Goal: Register for event/course

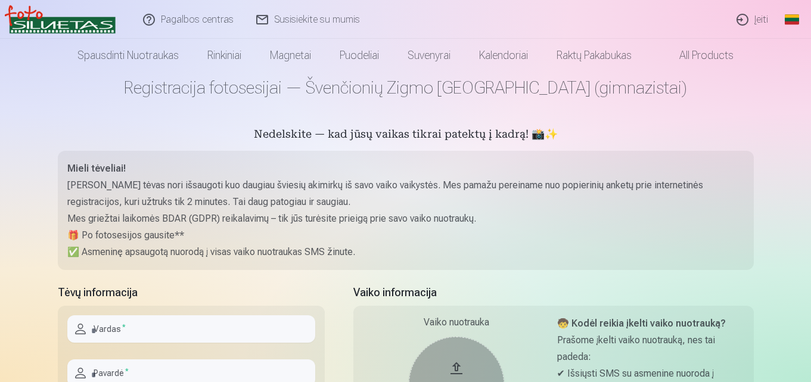
scroll to position [119, 0]
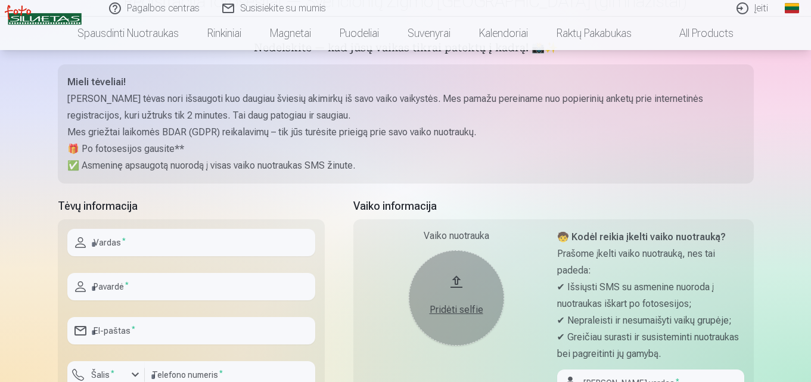
click at [129, 242] on input "text" at bounding box center [191, 242] width 248 height 27
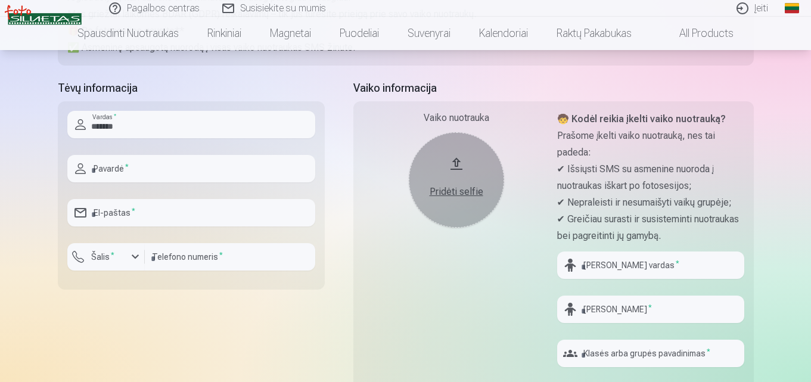
scroll to position [238, 0]
type input "*******"
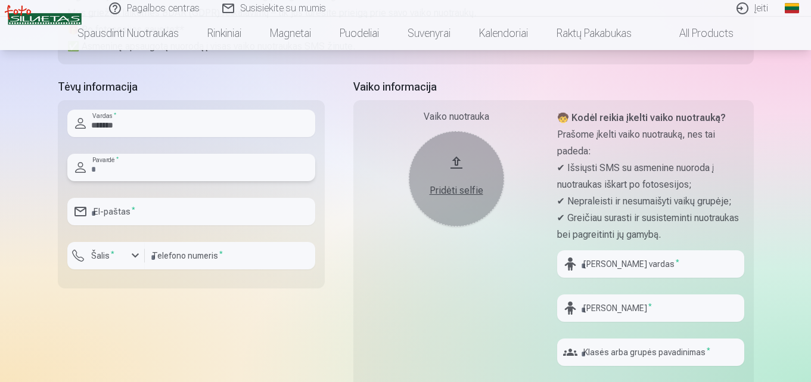
drag, startPoint x: 110, startPoint y: 170, endPoint x: 119, endPoint y: 173, distance: 9.3
click at [110, 170] on input "text" at bounding box center [191, 167] width 248 height 27
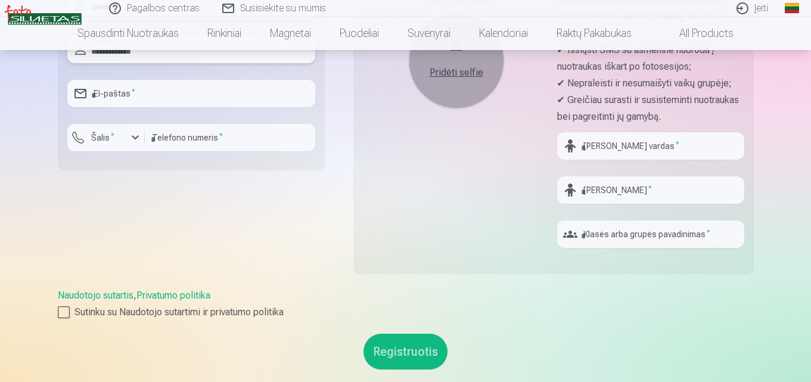
scroll to position [358, 0]
type input "**********"
click at [163, 94] on input "email" at bounding box center [191, 92] width 248 height 27
type input "**********"
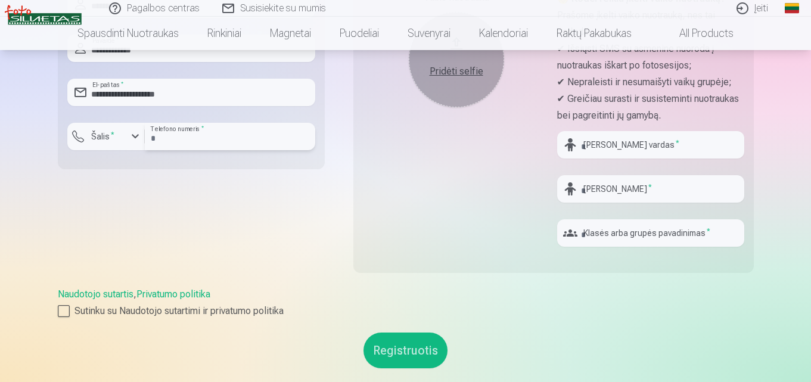
type input "*********"
click at [66, 311] on div at bounding box center [64, 311] width 12 height 12
click at [421, 360] on button "Registruotis" at bounding box center [406, 351] width 84 height 36
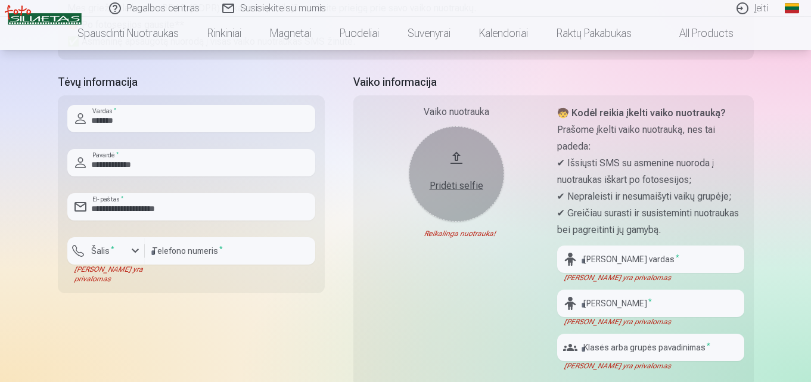
scroll to position [238, 0]
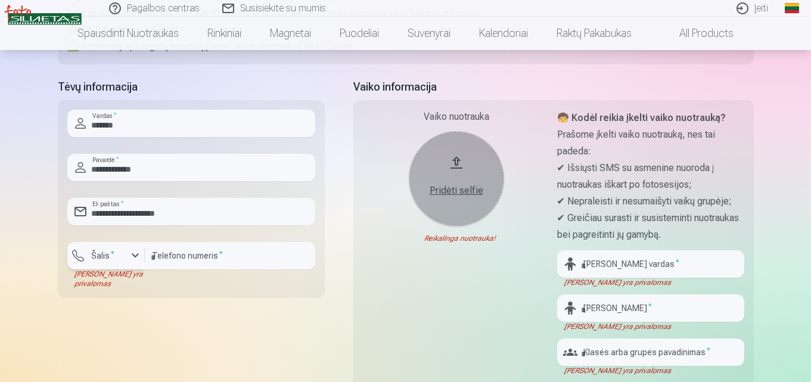
click at [133, 255] on div "button" at bounding box center [135, 256] width 14 height 14
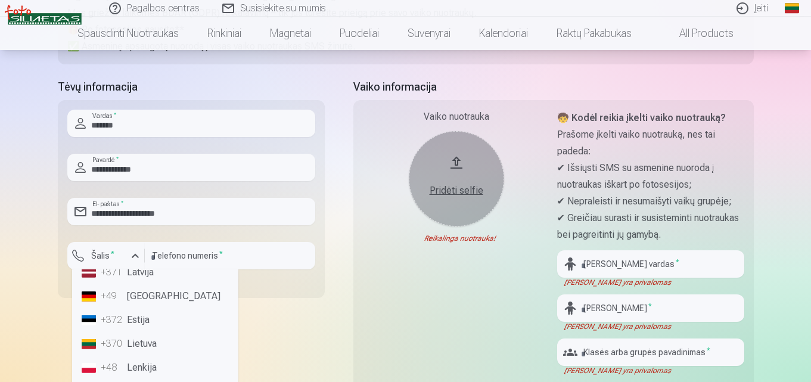
scroll to position [60, 0]
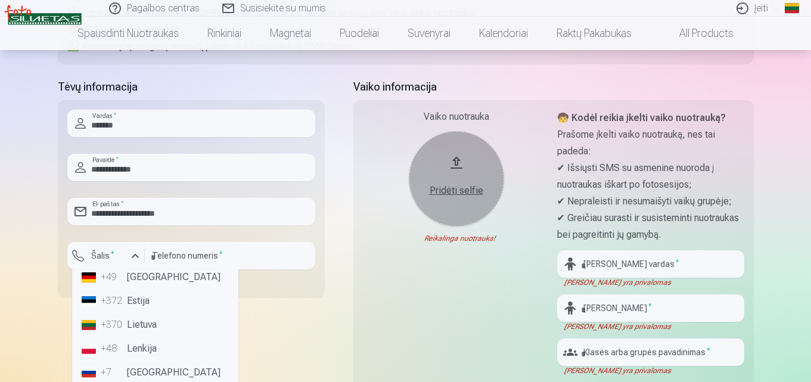
click at [162, 325] on li "+370 Lietuva" at bounding box center [155, 325] width 157 height 24
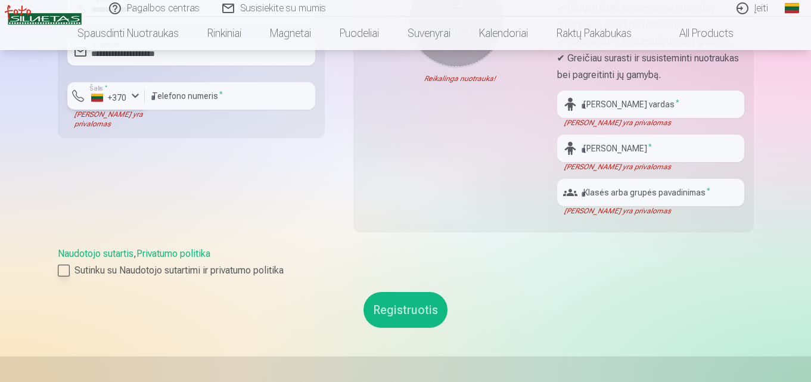
scroll to position [477, 0]
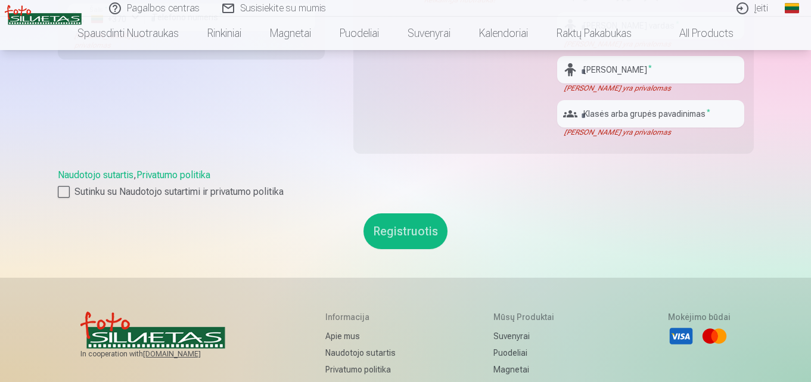
click at [407, 238] on button "Registruotis" at bounding box center [406, 231] width 84 height 36
click at [396, 232] on button "Registruotis" at bounding box center [406, 231] width 84 height 36
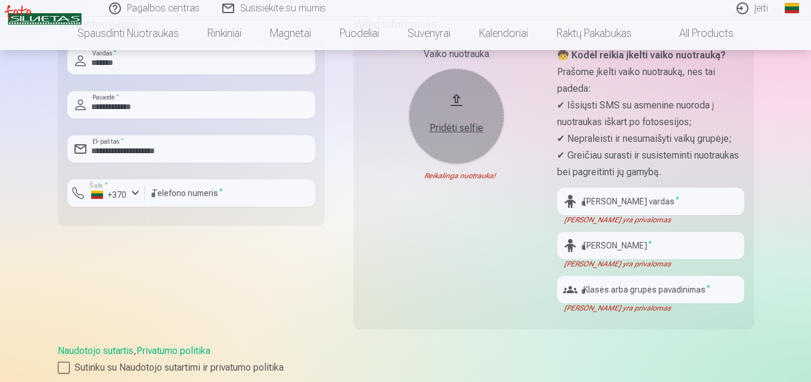
scroll to position [298, 0]
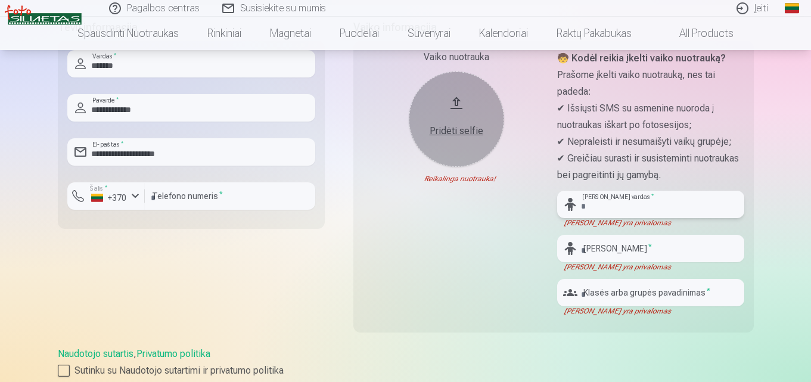
click at [621, 207] on input "text" at bounding box center [650, 204] width 187 height 27
type input "*******"
click at [604, 252] on input "text" at bounding box center [650, 248] width 187 height 27
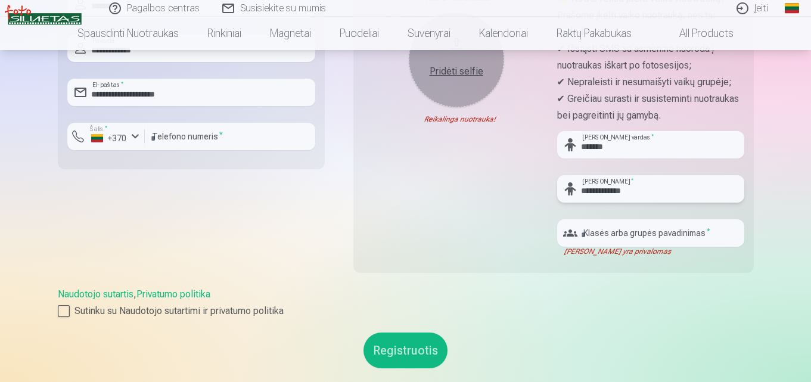
type input "**********"
click at [617, 237] on input "text" at bounding box center [650, 232] width 187 height 27
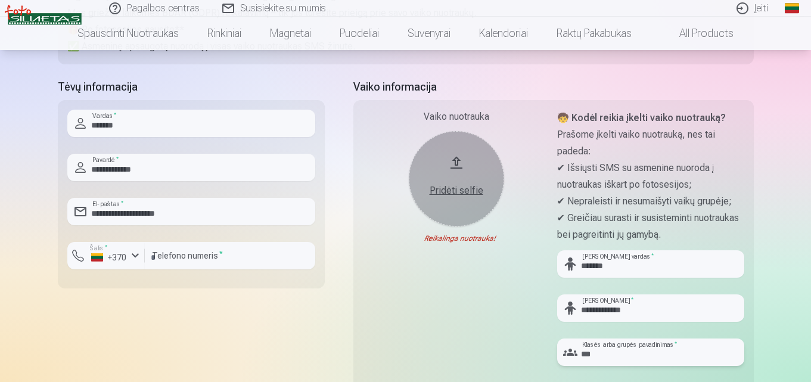
scroll to position [417, 0]
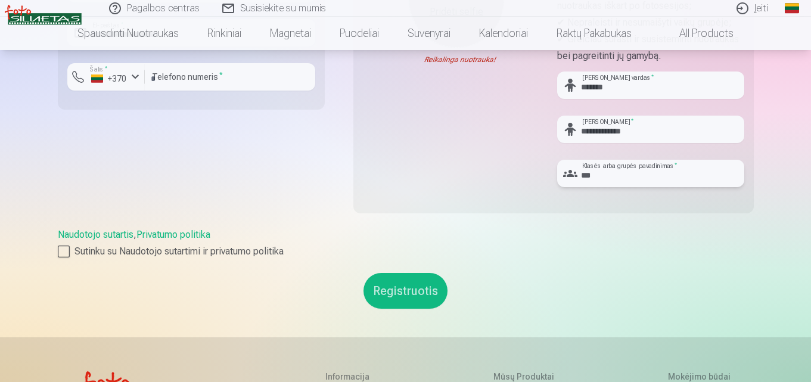
type input "***"
click at [401, 293] on button "Registruotis" at bounding box center [406, 291] width 84 height 36
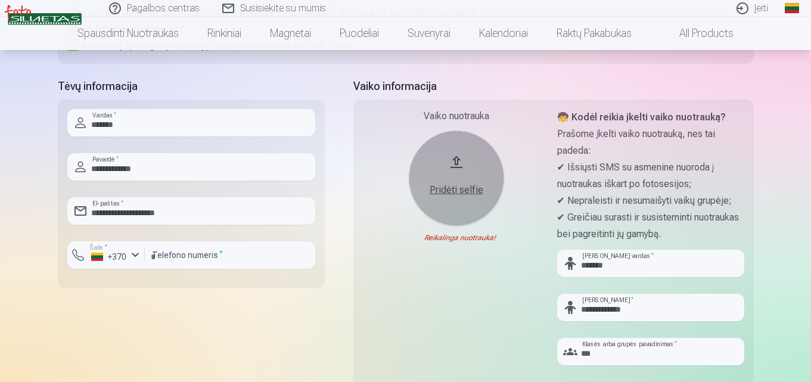
scroll to position [238, 0]
click at [458, 162] on button "Pridėti selfie" at bounding box center [456, 178] width 95 height 95
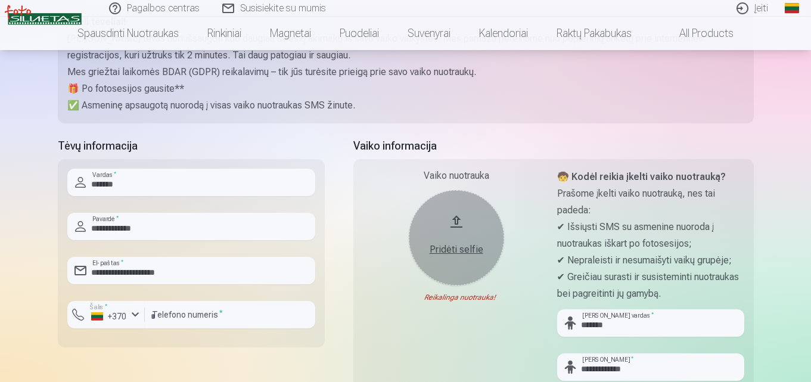
scroll to position [179, 0]
click at [454, 236] on div "Pridėti selfie" at bounding box center [457, 246] width 72 height 21
click at [451, 232] on button "Pridėti selfie" at bounding box center [456, 238] width 95 height 95
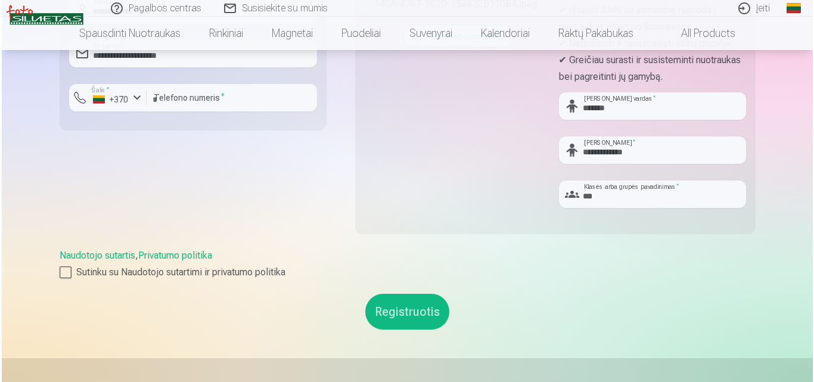
scroll to position [417, 0]
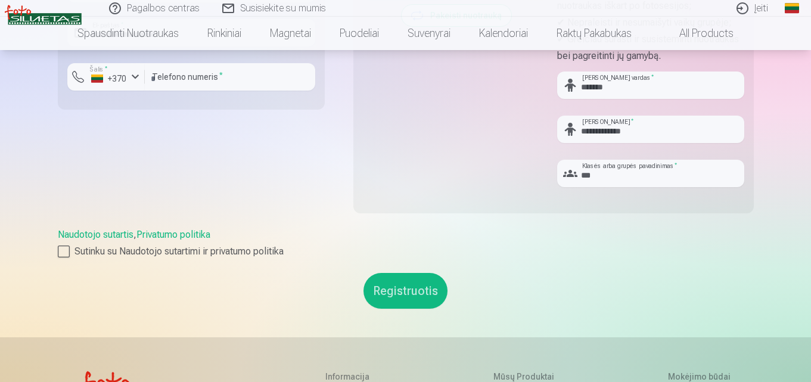
click at [412, 284] on button "Registruotis" at bounding box center [406, 291] width 84 height 36
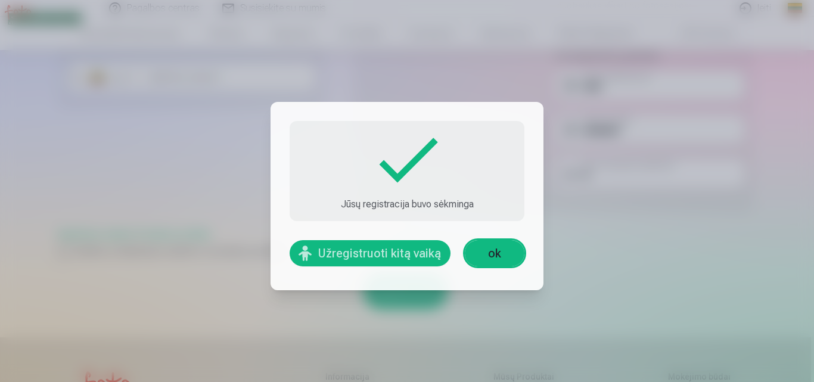
click at [494, 256] on link "ok" at bounding box center [495, 253] width 60 height 26
